Goal: Transaction & Acquisition: Purchase product/service

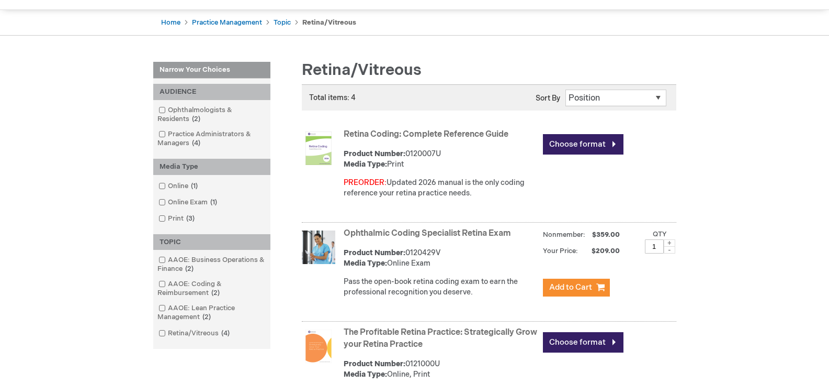
scroll to position [52, 0]
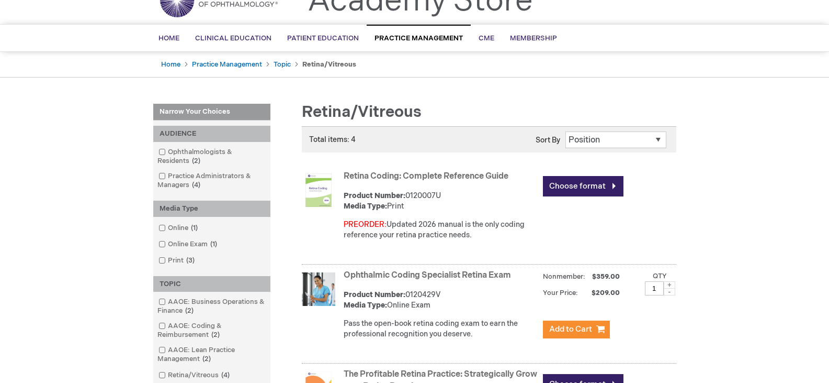
click at [319, 188] on img at bounding box center [318, 189] width 33 height 33
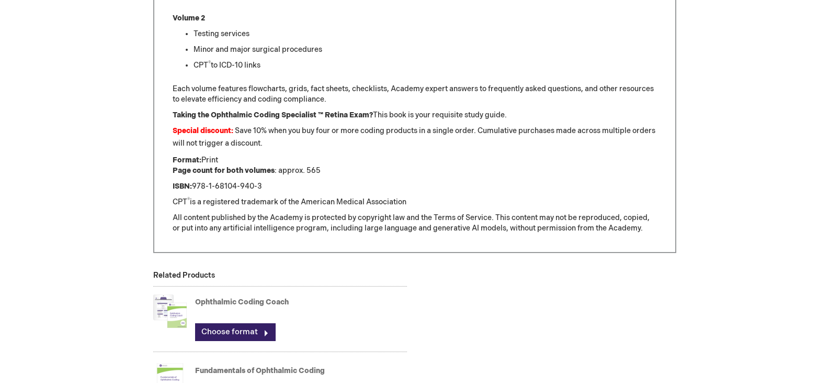
scroll to position [785, 0]
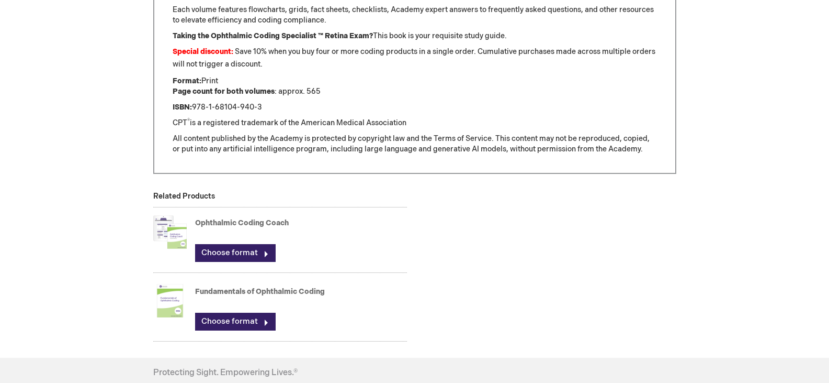
click at [178, 234] on img at bounding box center [169, 232] width 33 height 42
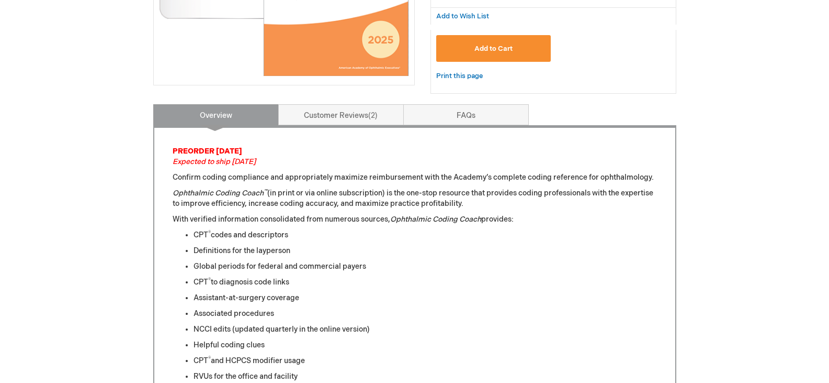
scroll to position [105, 0]
